Goal: Find specific page/section: Find specific page/section

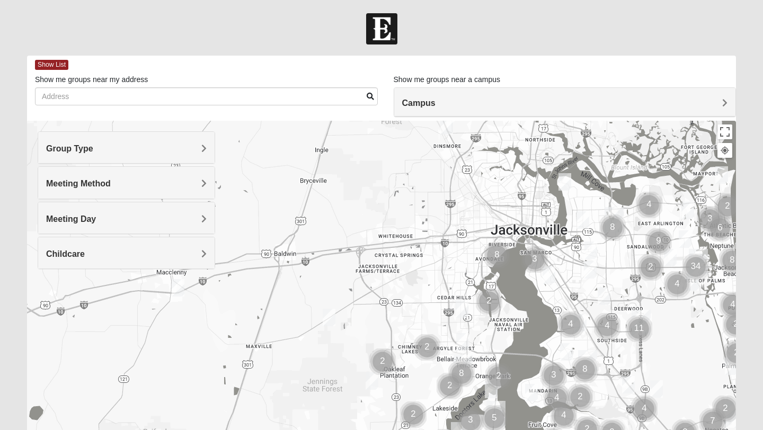
drag, startPoint x: 156, startPoint y: 323, endPoint x: 532, endPoint y: 314, distance: 376.2
click at [532, 314] on div at bounding box center [381, 333] width 709 height 424
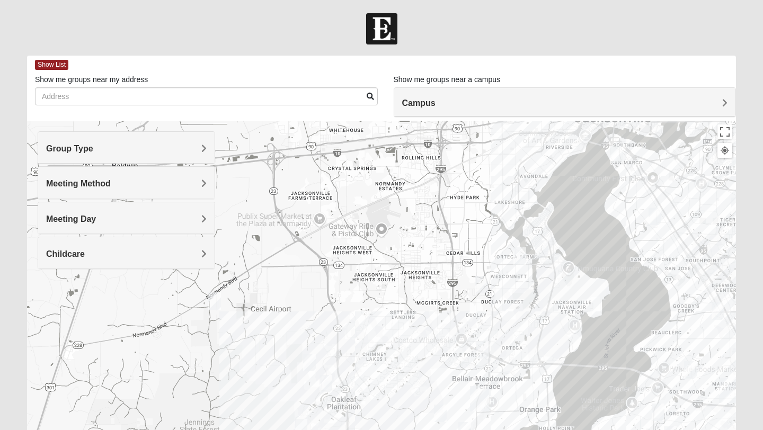
drag, startPoint x: 411, startPoint y: 362, endPoint x: 426, endPoint y: 315, distance: 49.8
click at [426, 315] on div at bounding box center [381, 333] width 709 height 424
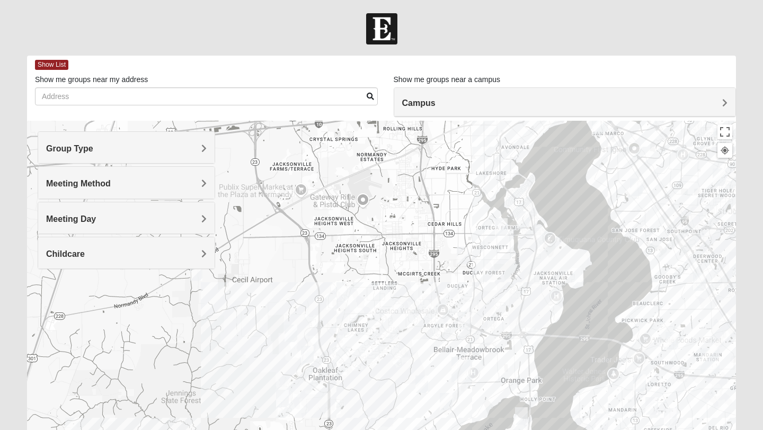
drag, startPoint x: 431, startPoint y: 372, endPoint x: 417, endPoint y: 380, distance: 16.1
click at [411, 343] on div at bounding box center [381, 333] width 709 height 424
click at [158, 144] on h4 "Group Type" at bounding box center [126, 149] width 161 height 10
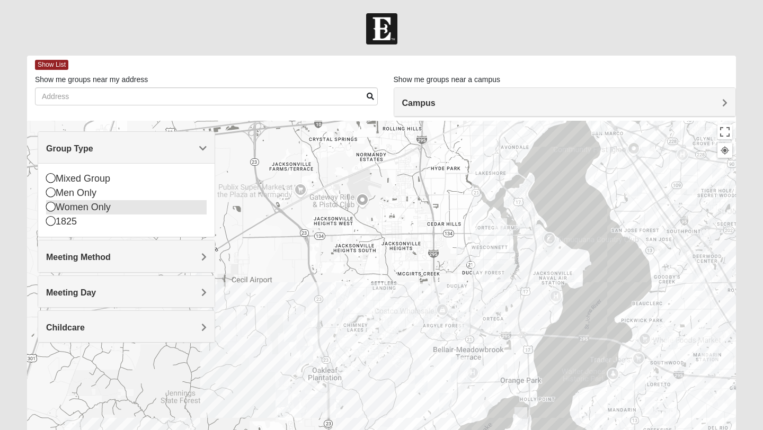
click at [100, 202] on div "Women Only" at bounding box center [126, 207] width 161 height 14
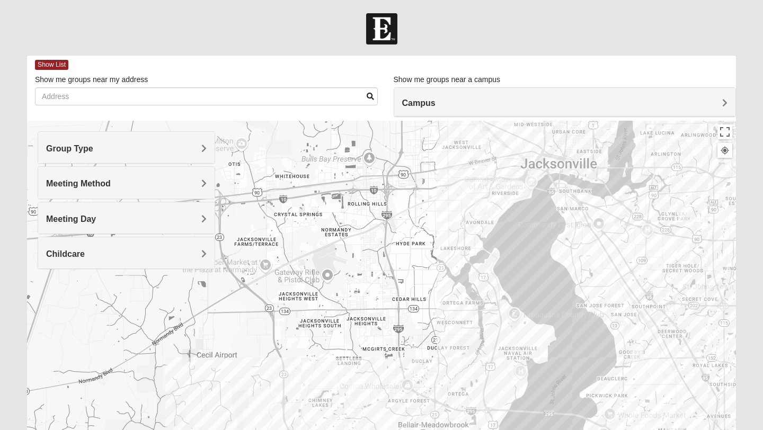
drag, startPoint x: 412, startPoint y: 198, endPoint x: 376, endPoint y: 274, distance: 83.9
click at [376, 274] on div at bounding box center [381, 333] width 709 height 424
click at [481, 208] on img "Womens Ventura 32205" at bounding box center [481, 208] width 13 height 17
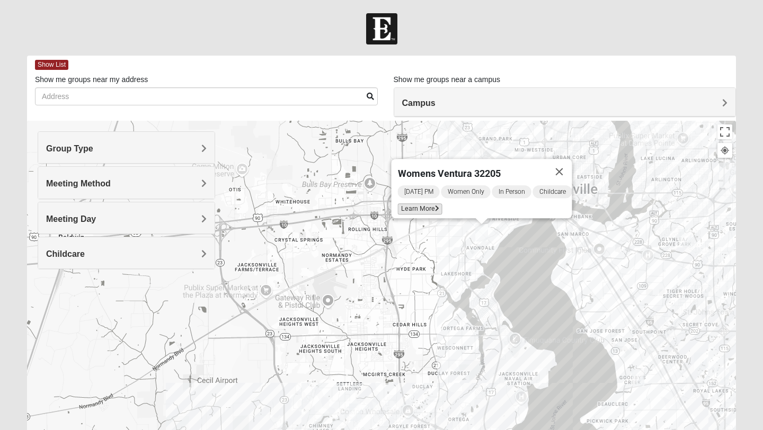
click at [414, 203] on span "Learn More" at bounding box center [420, 208] width 44 height 11
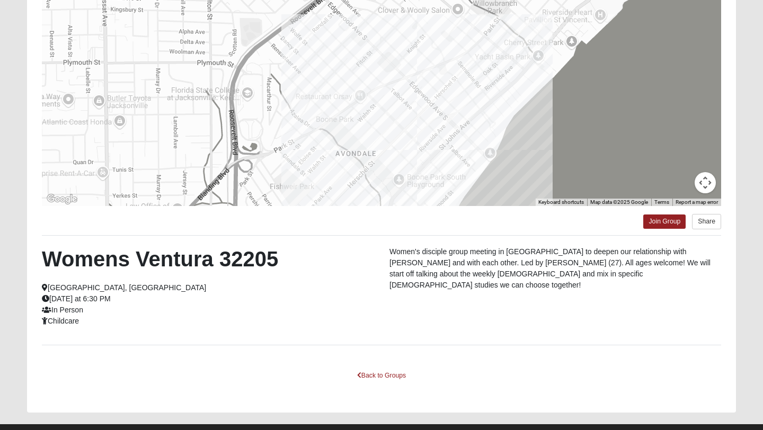
scroll to position [126, 0]
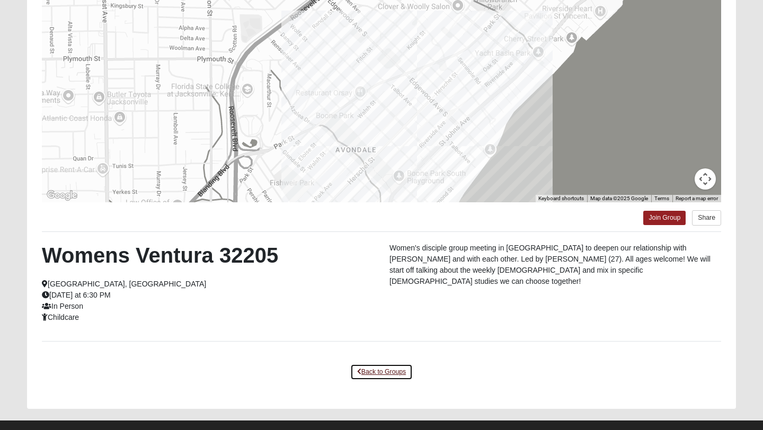
click at [382, 371] on link "Back to Groups" at bounding box center [381, 372] width 63 height 16
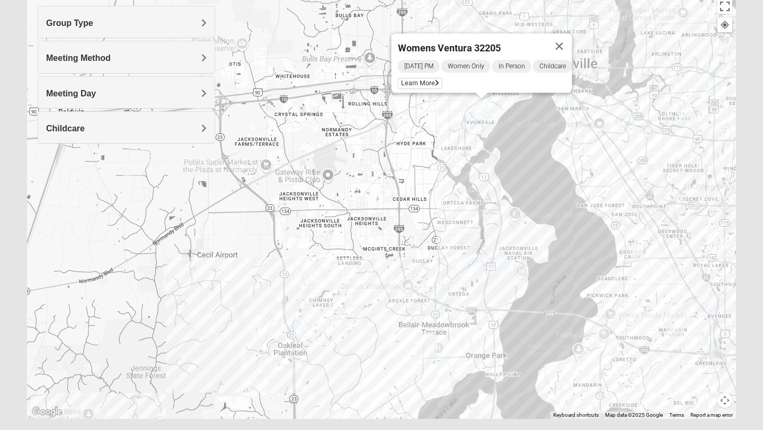
click at [358, 291] on img "Womens Costley 32244" at bounding box center [355, 286] width 13 height 17
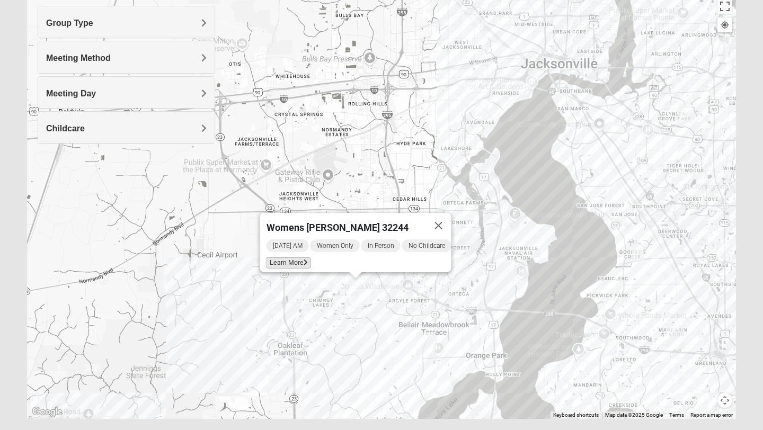
click at [301, 259] on span "Learn More" at bounding box center [288, 262] width 44 height 11
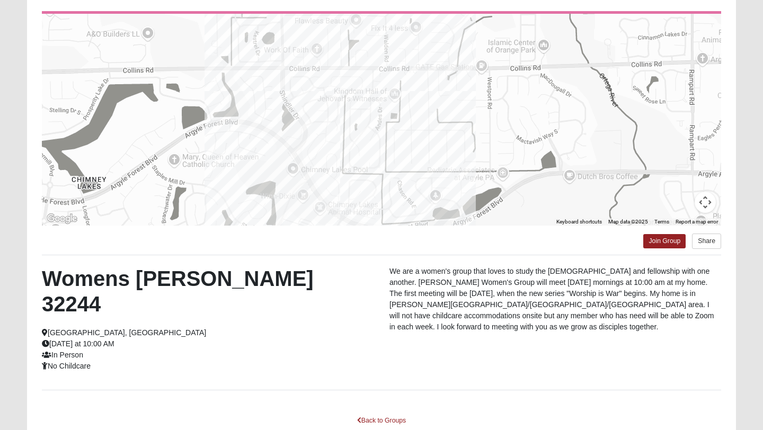
scroll to position [108, 0]
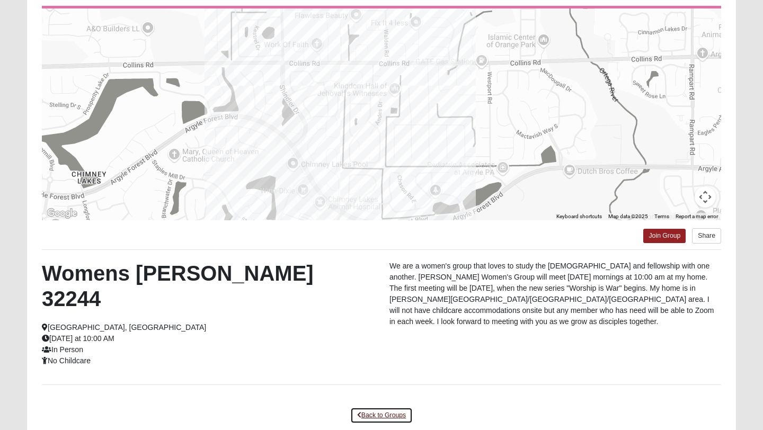
click at [370, 407] on link "Back to Groups" at bounding box center [381, 415] width 63 height 16
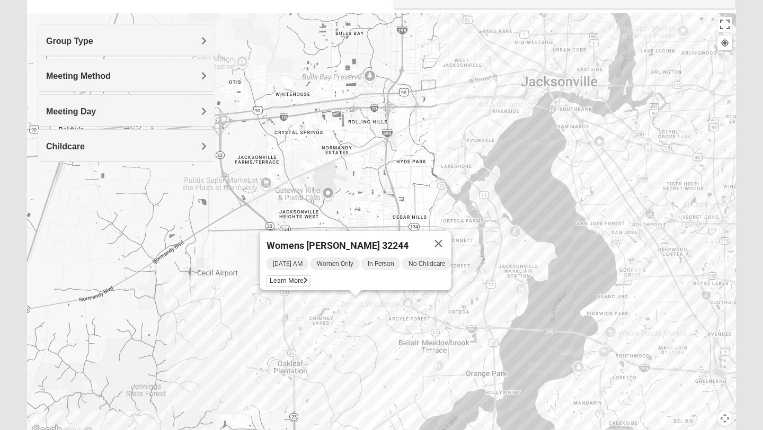
click at [386, 382] on img "Womens Ellis 32065" at bounding box center [386, 377] width 13 height 17
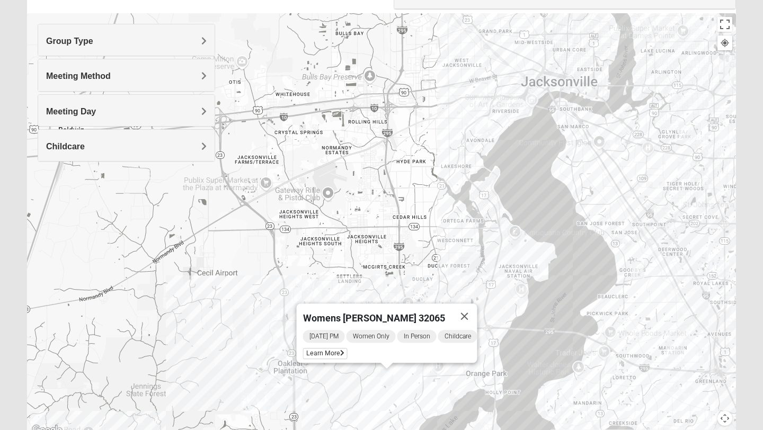
click at [482, 126] on img "Womens Ventura 32205" at bounding box center [481, 125] width 13 height 17
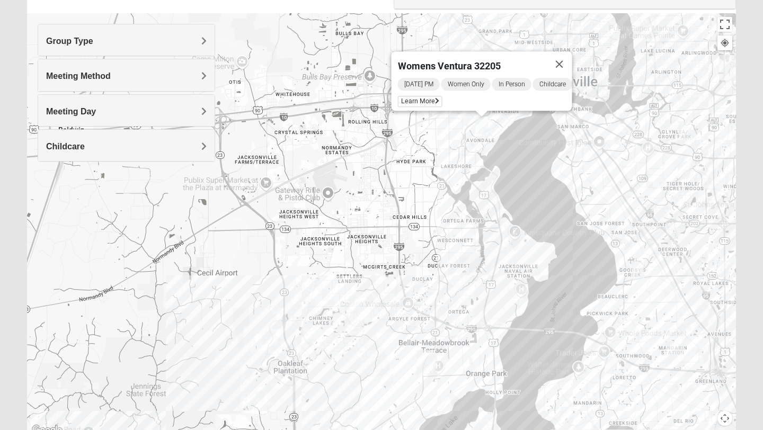
click at [498, 130] on div "Womens Ventura 32205 [DATE] PM Women Only In Person Childcare Learn More" at bounding box center [381, 225] width 709 height 424
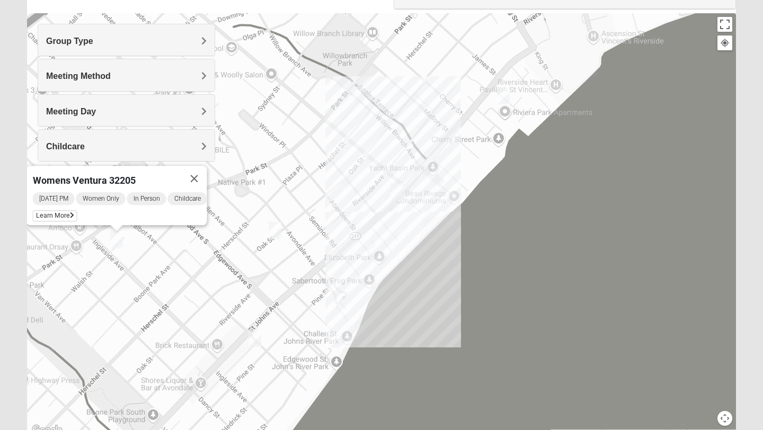
click at [399, 190] on img "Womens Hughes 32205" at bounding box center [396, 191] width 13 height 17
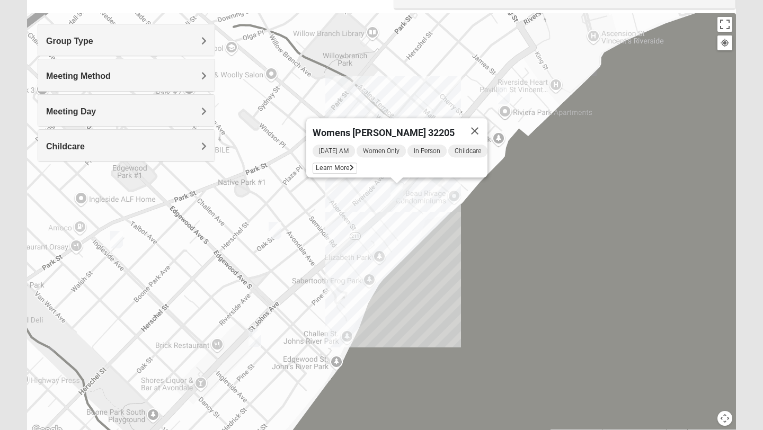
click at [280, 234] on img "Womens Puckett 32205" at bounding box center [275, 230] width 13 height 17
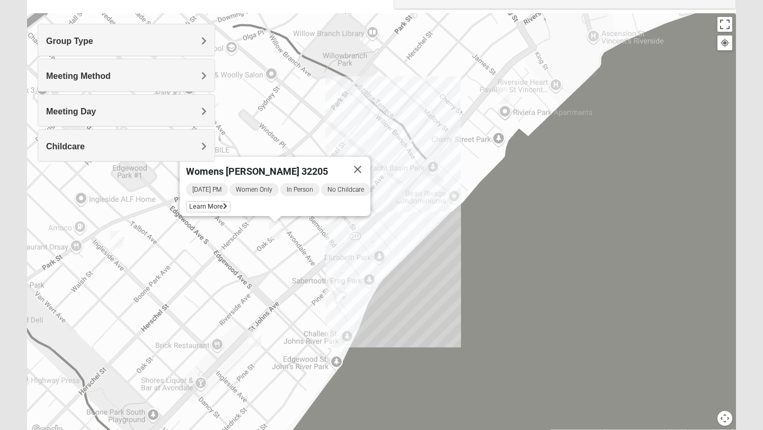
click at [257, 339] on img "Womens Elksnis 32205" at bounding box center [254, 338] width 13 height 17
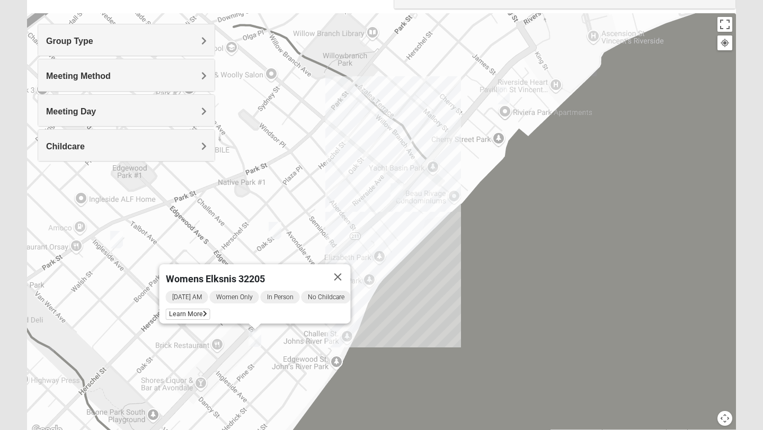
click at [118, 245] on img "Womens Ventura 32205" at bounding box center [116, 239] width 13 height 17
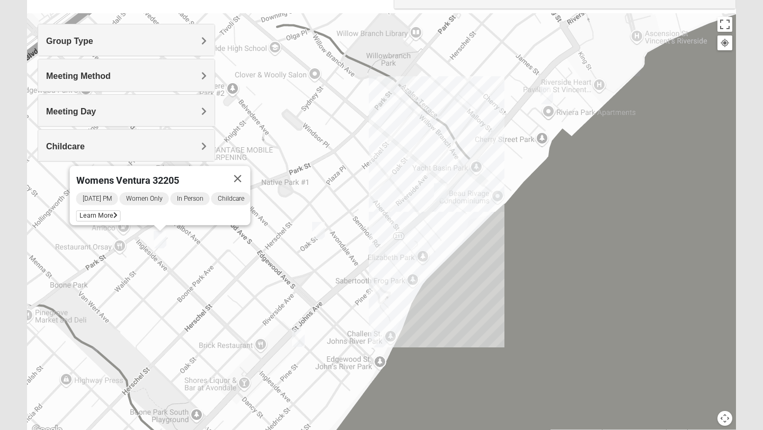
click at [551, 92] on img "Womens VanCuren 32205" at bounding box center [546, 95] width 13 height 17
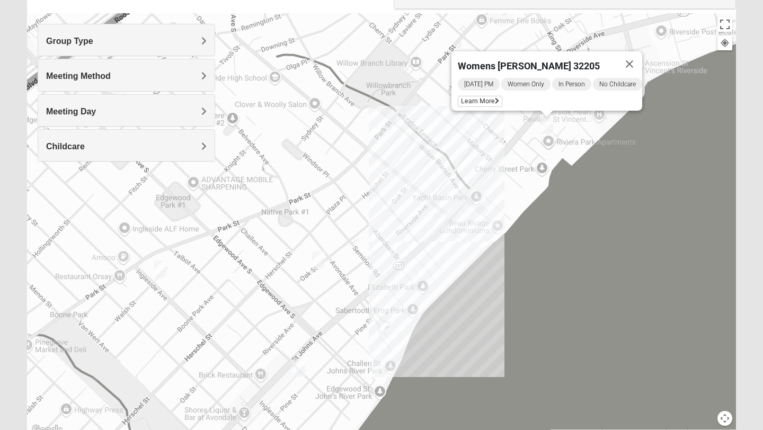
click at [318, 262] on img "Womens Puckett 32205" at bounding box center [318, 260] width 13 height 17
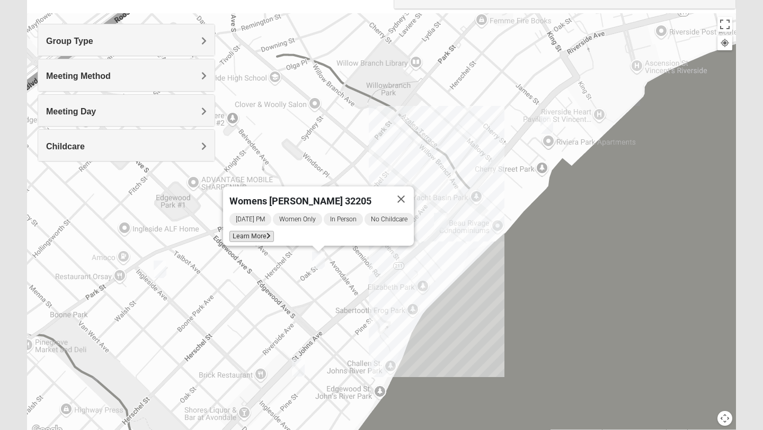
click at [247, 232] on span "Learn More" at bounding box center [251, 236] width 44 height 11
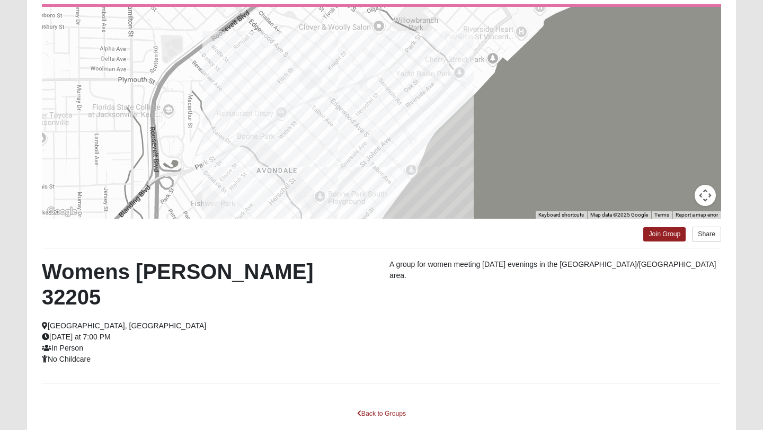
scroll to position [143, 0]
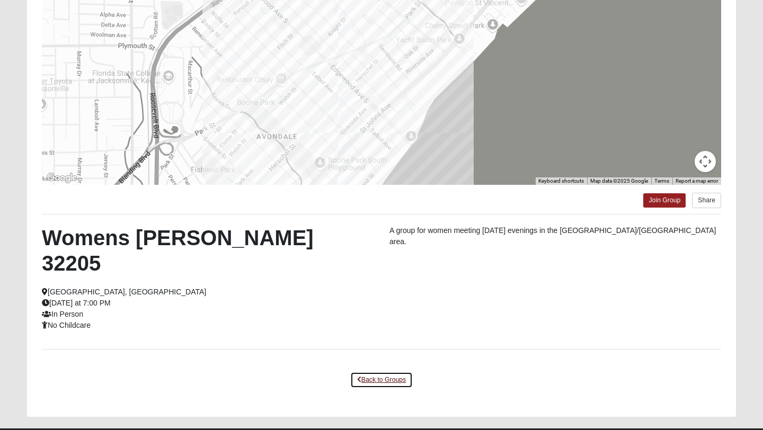
click at [368, 372] on link "Back to Groups" at bounding box center [381, 380] width 63 height 16
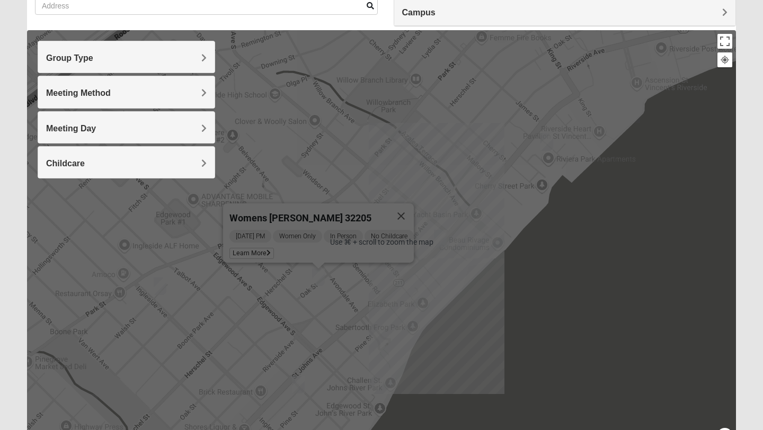
scroll to position [0, 0]
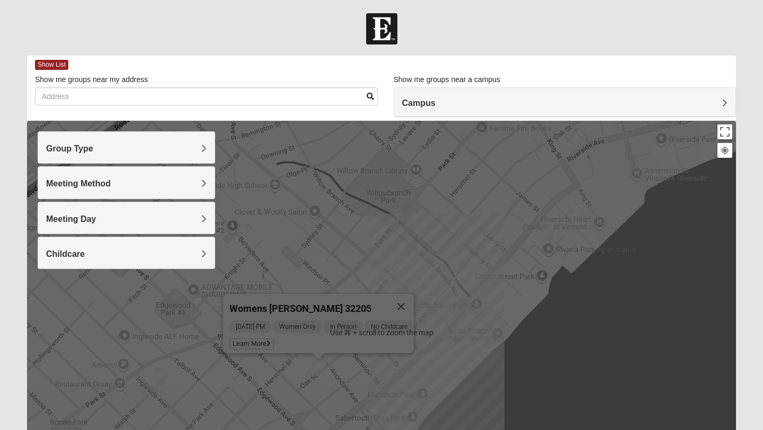
click at [429, 97] on div "Campus" at bounding box center [565, 102] width 342 height 29
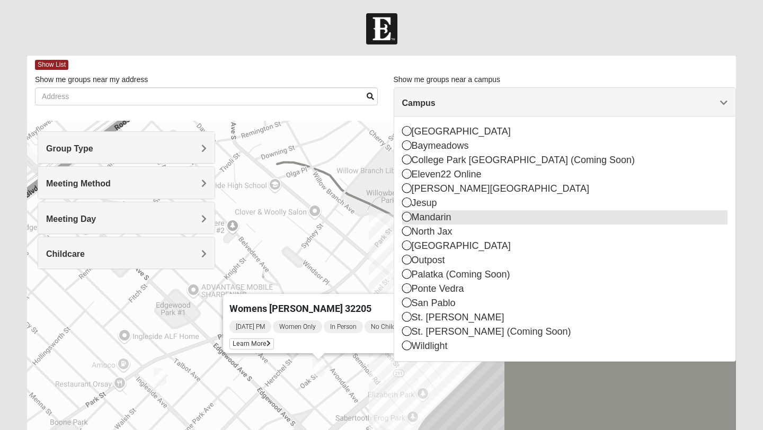
click at [406, 216] on icon at bounding box center [407, 217] width 10 height 10
